Goal: Information Seeking & Learning: Learn about a topic

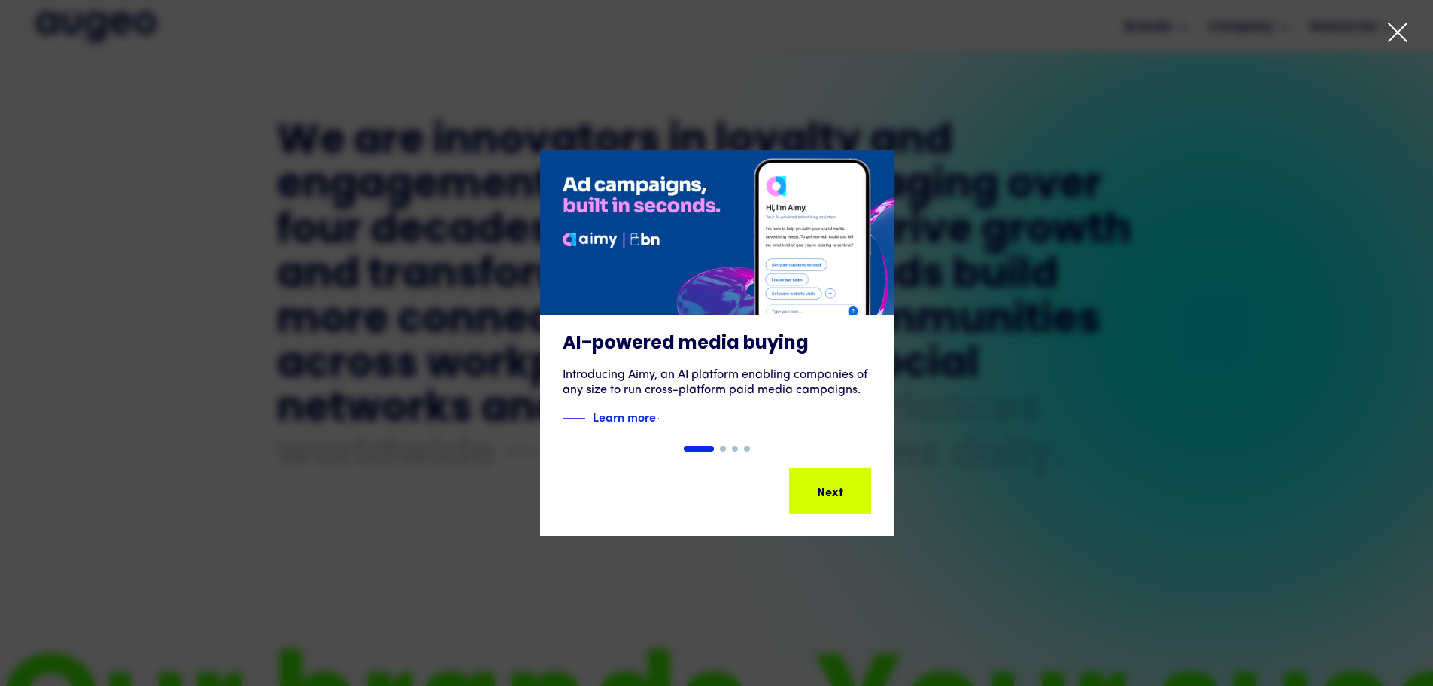
scroll to position [759, 0]
click at [1390, 40] on icon at bounding box center [1398, 32] width 23 height 23
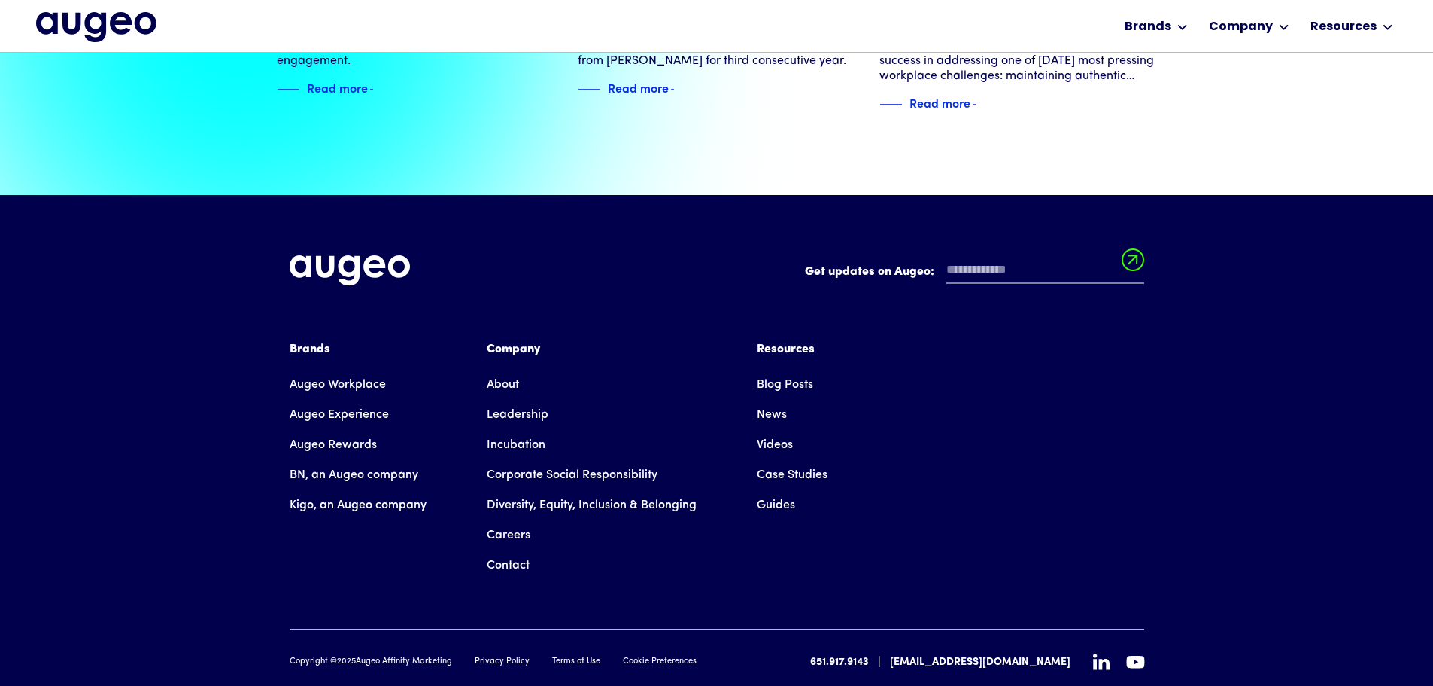
scroll to position [3445, 0]
click at [503, 369] on link "About" at bounding box center [503, 384] width 32 height 30
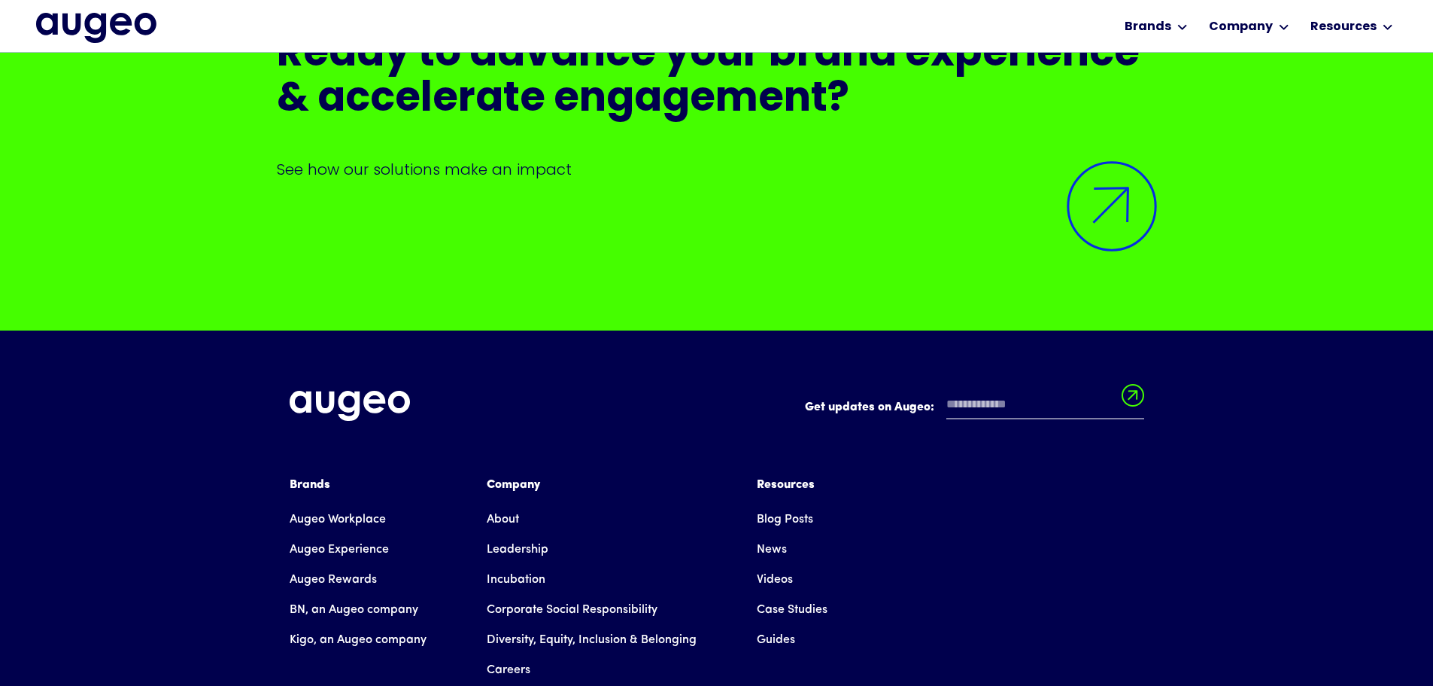
scroll to position [12433, 0]
